Goal: Use online tool/utility: Utilize a website feature to perform a specific function

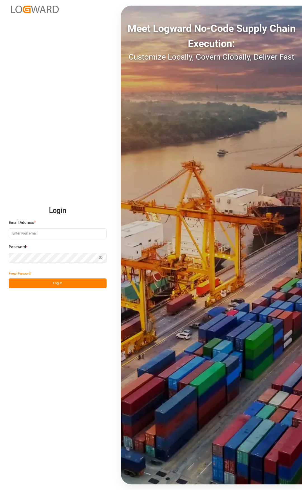
drag, startPoint x: 64, startPoint y: 232, endPoint x: 63, endPoint y: 192, distance: 39.5
click at [64, 232] on input at bounding box center [58, 233] width 98 height 10
type input "[PERSON_NAME][EMAIL_ADDRESS][PERSON_NAME][DOMAIN_NAME]"
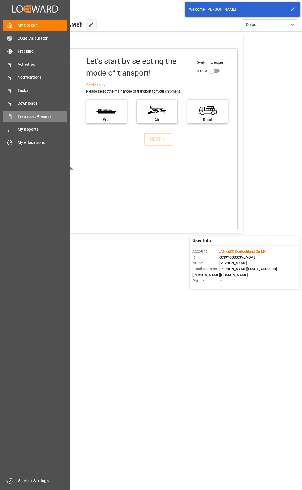
click at [19, 117] on span "Transport Planner" at bounding box center [43, 117] width 50 height 6
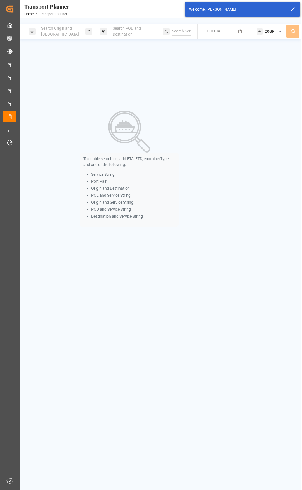
click at [70, 33] on div "Search Origin and [GEOGRAPHIC_DATA]" at bounding box center [60, 31] width 45 height 16
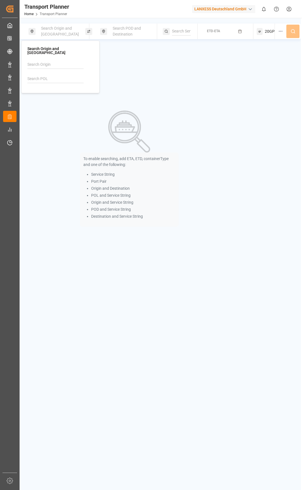
click at [53, 75] on input at bounding box center [55, 79] width 56 height 8
click at [37, 103] on ul "NLRTM [GEOGRAPHIC_DATA]" at bounding box center [61, 97] width 63 height 21
click at [38, 101] on li "NLRTM [GEOGRAPHIC_DATA]" at bounding box center [61, 97] width 63 height 16
click at [67, 99] on li "NLRTM [GEOGRAPHIC_DATA]" at bounding box center [61, 97] width 63 height 16
click at [54, 97] on div "NLRTM [GEOGRAPHIC_DATA]" at bounding box center [61, 97] width 54 height 12
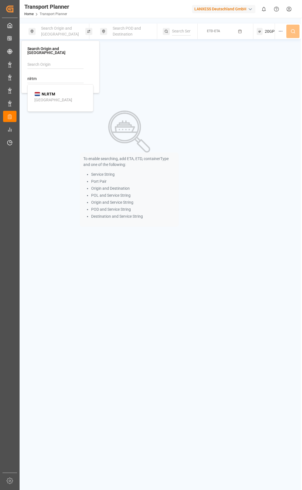
type input "NLRTM"
click at [118, 30] on span "Search POD and Destination" at bounding box center [127, 31] width 28 height 10
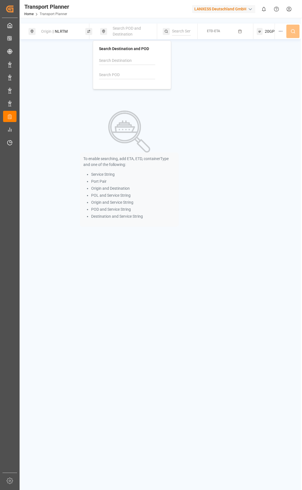
click at [123, 71] on input at bounding box center [127, 75] width 56 height 8
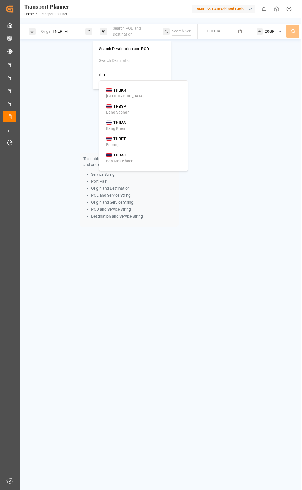
click at [132, 101] on li "THBSP Bang Saphan" at bounding box center [145, 109] width 86 height 16
click at [131, 94] on div "THBKK [GEOGRAPHIC_DATA]" at bounding box center [144, 93] width 77 height 12
type input "THBKK"
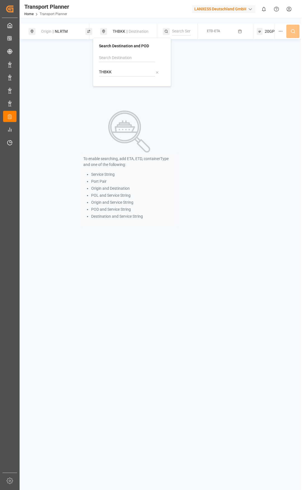
click at [221, 36] on button "ETD-ETA" at bounding box center [225, 31] width 49 height 11
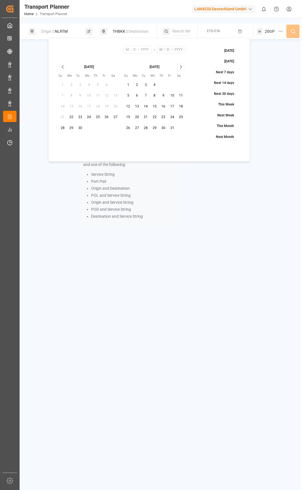
click at [172, 99] on button "10" at bounding box center [172, 95] width 9 height 9
type input "10"
type input "2025"
click at [182, 65] on icon "Go to next month" at bounding box center [181, 67] width 6 height 7
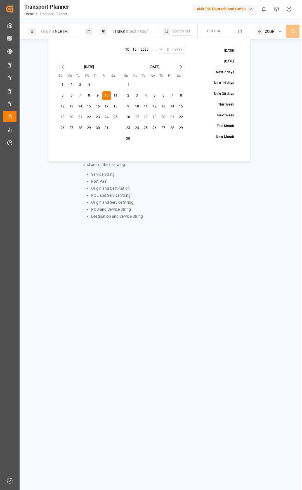
click at [182, 65] on icon "Go to next month" at bounding box center [181, 67] width 6 height 7
click at [172, 120] on button "26" at bounding box center [172, 117] width 9 height 9
type input "12"
type input "26"
type input "2025"
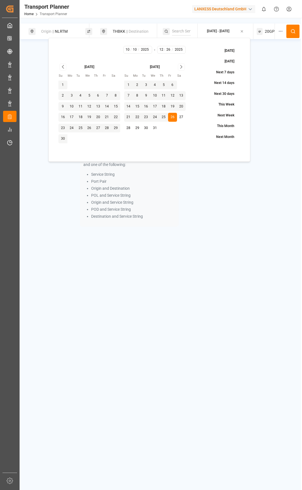
click at [288, 34] on button at bounding box center [293, 31] width 13 height 13
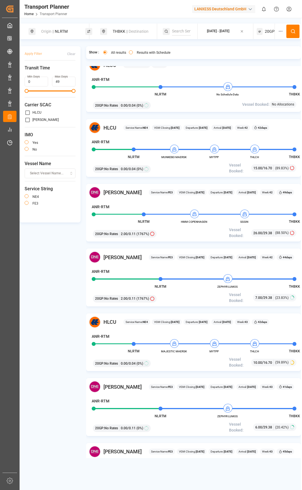
scroll to position [84, 0]
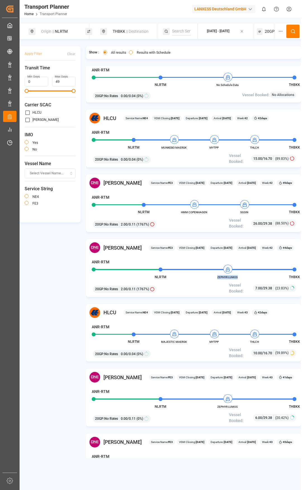
drag, startPoint x: 217, startPoint y: 278, endPoint x: 238, endPoint y: 279, distance: 21.6
click at [238, 279] on span "ZEPHYR LUMOS" at bounding box center [228, 277] width 31 height 4
copy span "ZEPHYR LUMOS"
